Goal: Transaction & Acquisition: Purchase product/service

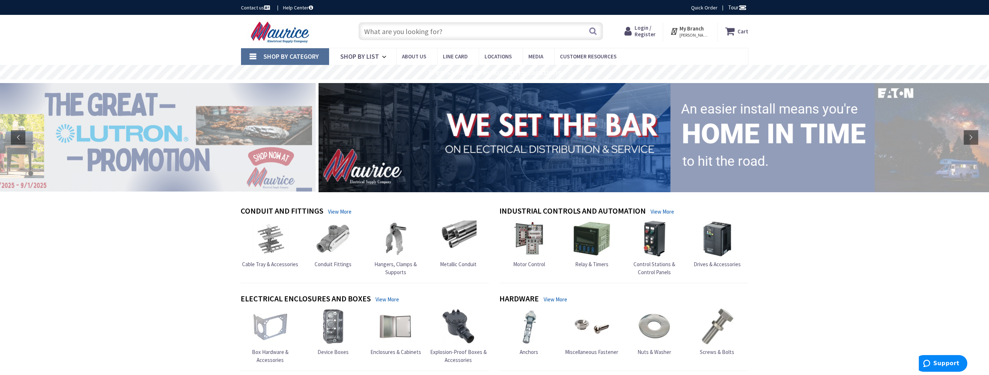
click at [647, 32] on span "Login / Register" at bounding box center [644, 30] width 21 height 13
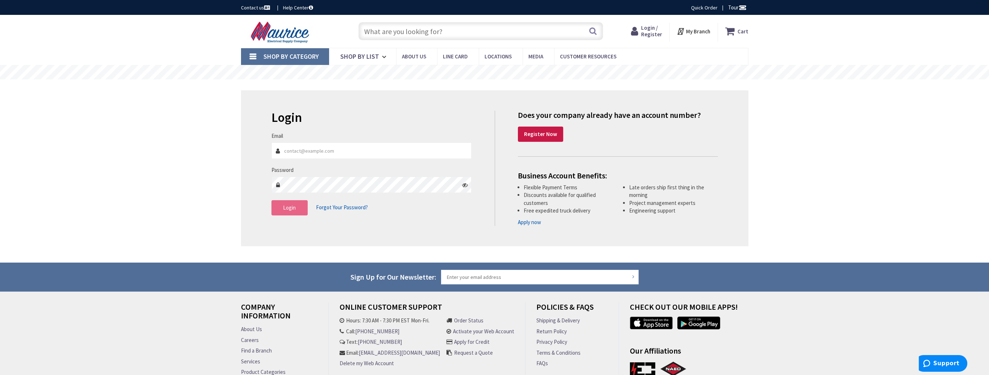
type input "[EMAIL_ADDRESS][DOMAIN_NAME]"
click at [291, 208] on span "Login" at bounding box center [289, 207] width 13 height 7
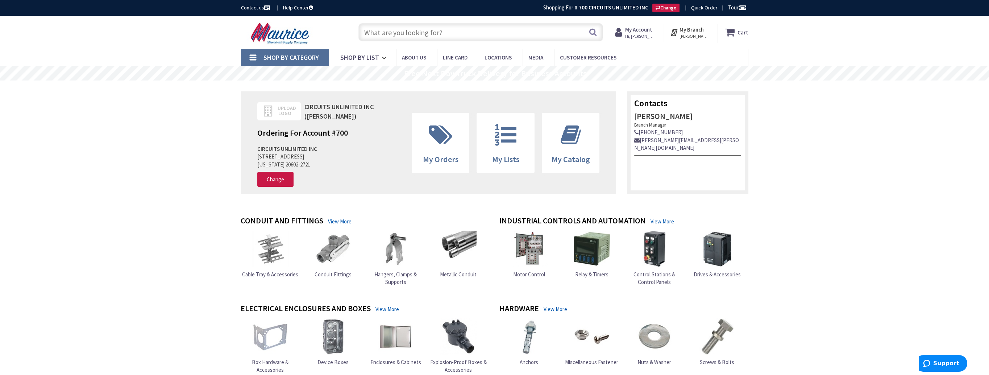
click at [419, 35] on input "text" at bounding box center [480, 32] width 245 height 18
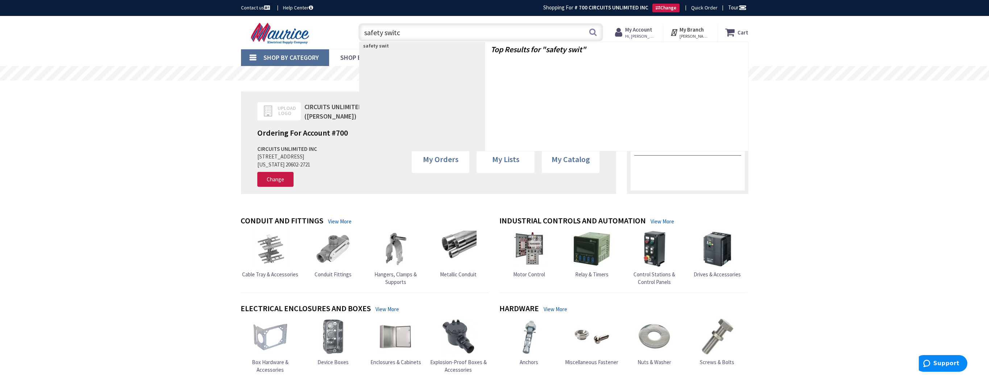
type input "safety switch"
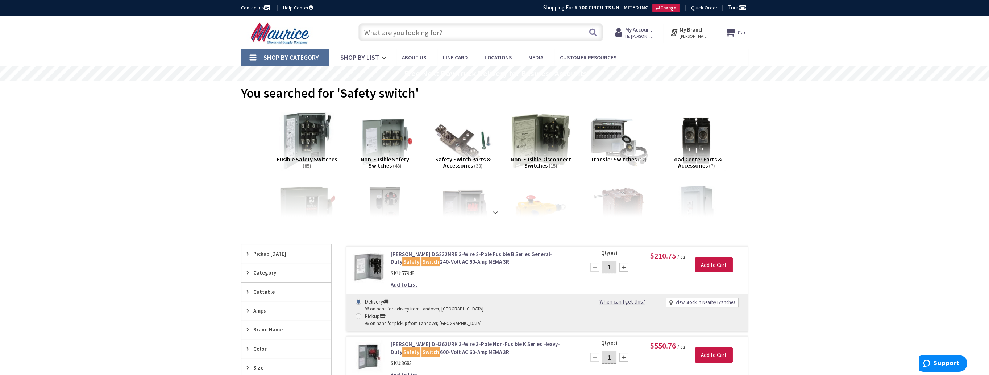
click at [306, 141] on img at bounding box center [307, 141] width 66 height 66
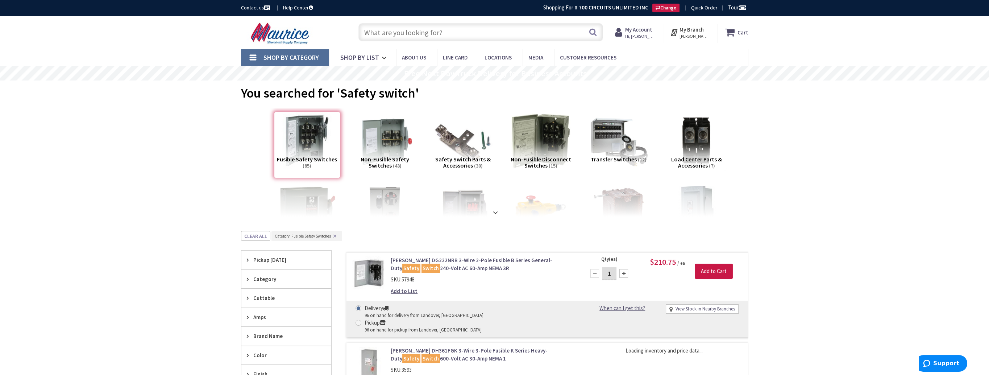
scroll to position [230, 0]
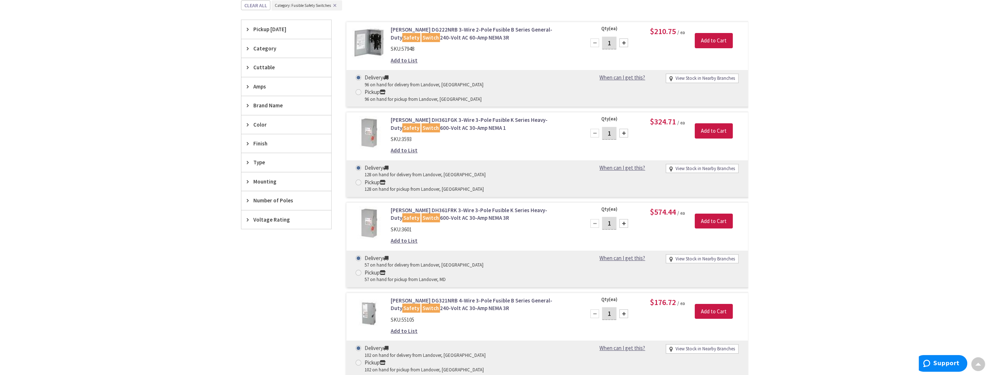
click at [247, 159] on icon at bounding box center [249, 161] width 5 height 5
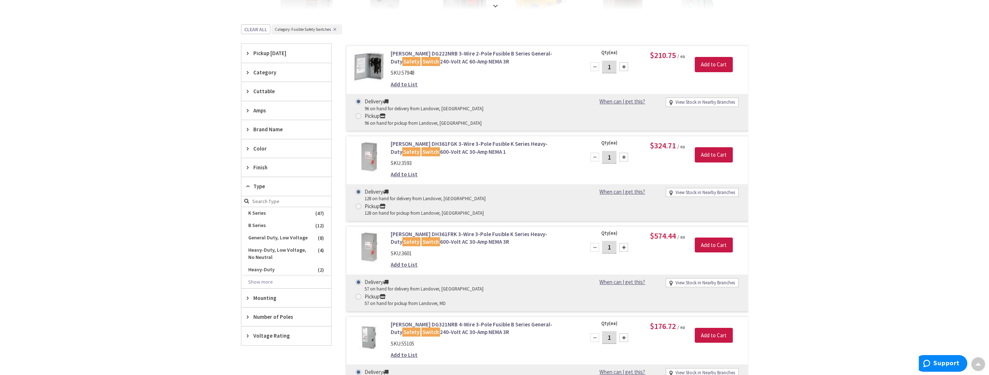
scroll to position [194, 0]
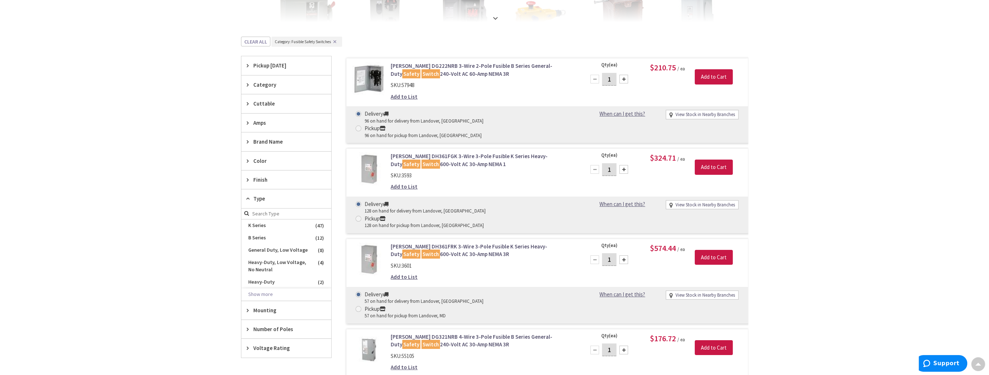
click at [252, 120] on div "Amps" at bounding box center [286, 122] width 90 height 18
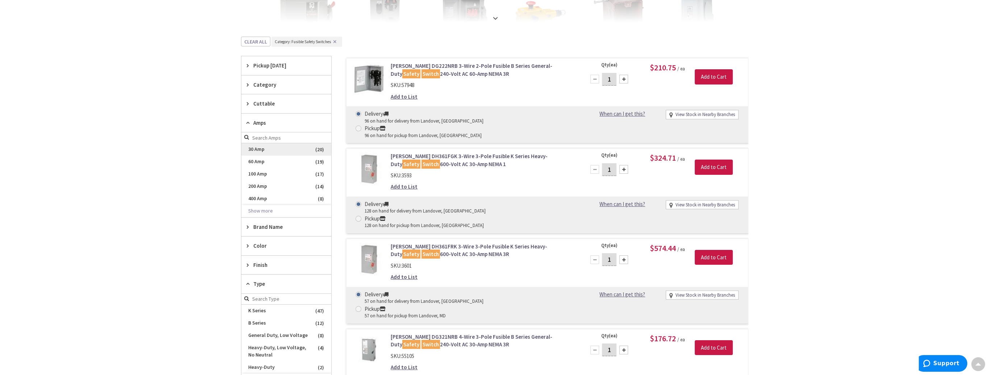
click at [262, 150] on span "30 Amp" at bounding box center [286, 149] width 90 height 12
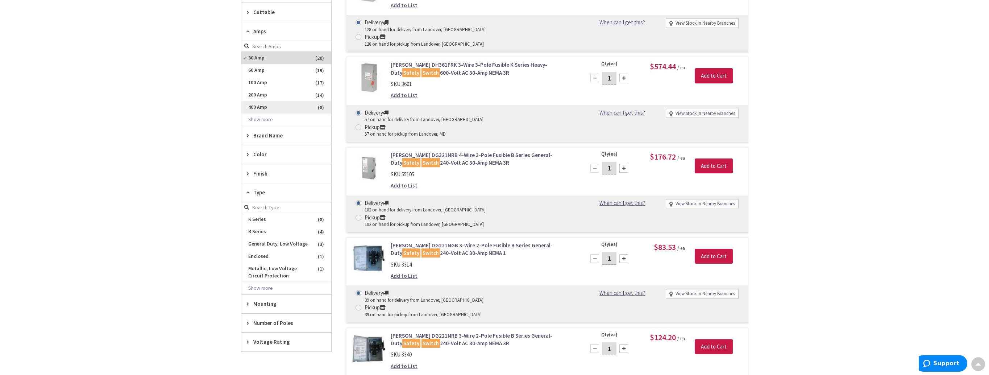
scroll to position [412, 0]
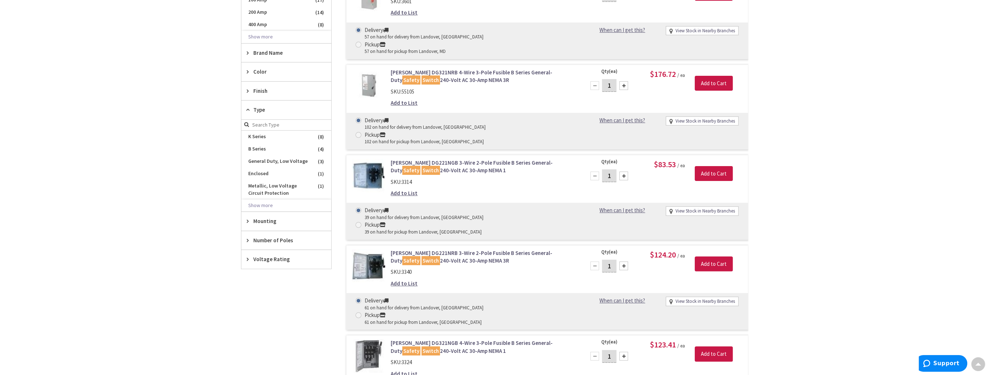
click at [263, 238] on span "Number of Poles" at bounding box center [282, 240] width 59 height 8
click at [250, 263] on span "3" at bounding box center [286, 266] width 90 height 12
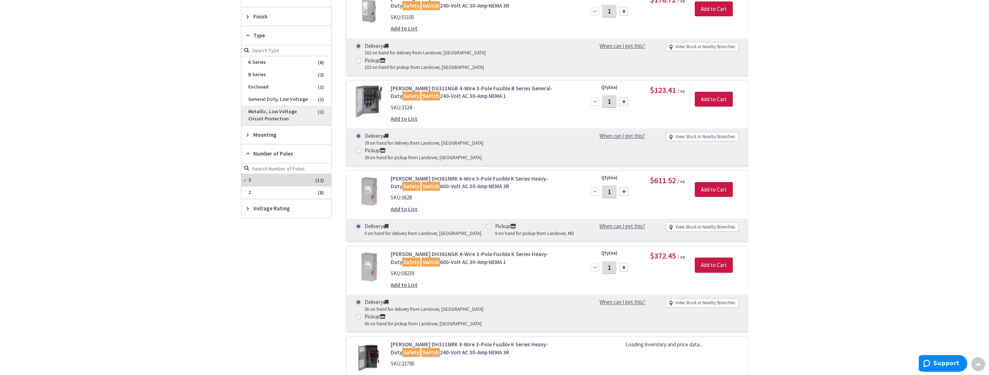
scroll to position [337, 0]
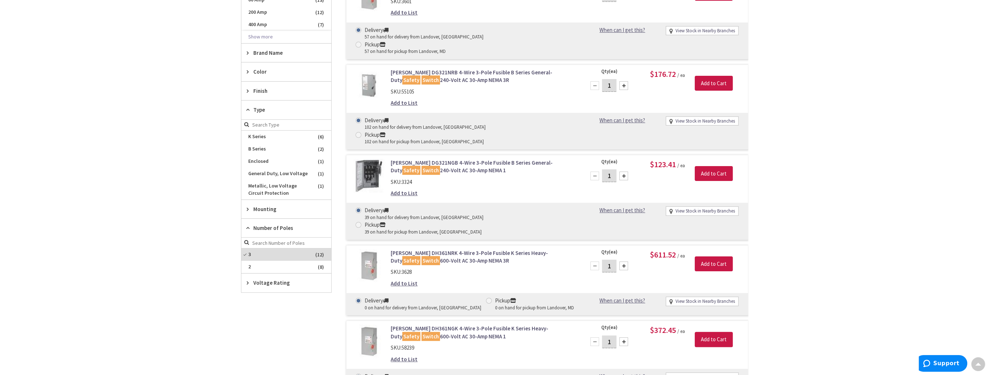
click at [248, 88] on icon at bounding box center [249, 90] width 5 height 5
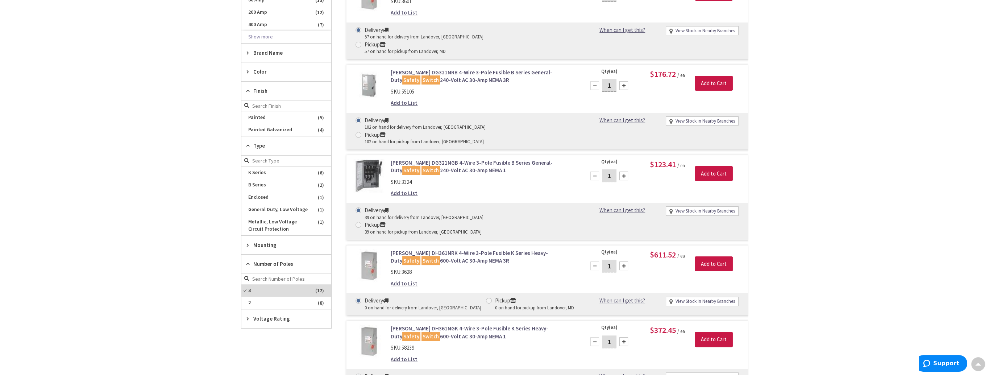
click at [465, 178] on div "SKU: 3324" at bounding box center [483, 182] width 184 height 8
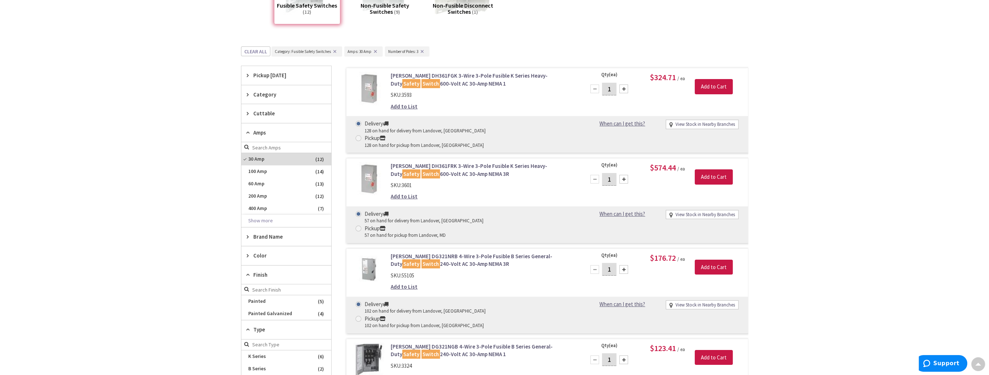
scroll to position [153, 0]
click at [421, 162] on link "Eaton DH361FRK 3-Wire 3-Pole Fusible K Series Heavy-Duty Safety Switch 600-Volt…" at bounding box center [483, 170] width 184 height 16
